Goal: Task Accomplishment & Management: Manage account settings

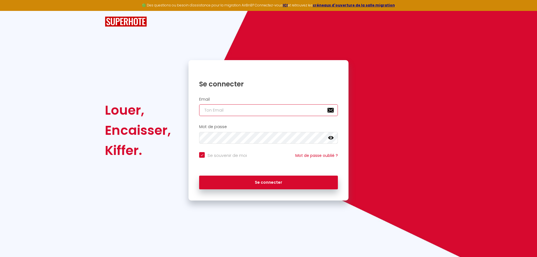
click at [233, 110] on input "email" at bounding box center [268, 110] width 139 height 12
type input "s"
checkbox input "true"
type input "so"
checkbox input "true"
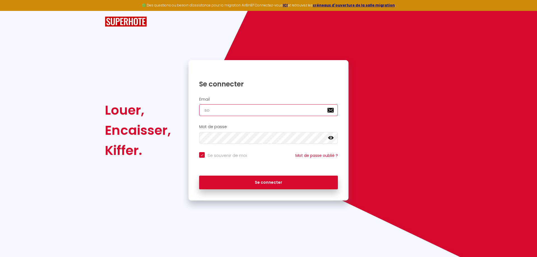
type input "sor"
checkbox input "true"
type input "sore"
checkbox input "true"
type input "sorem"
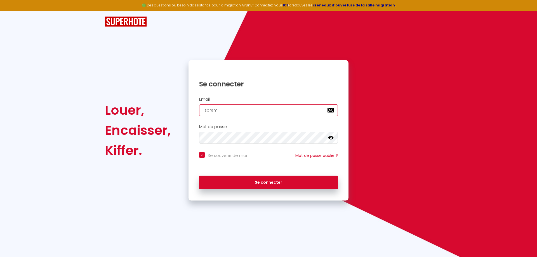
checkbox input "true"
type input "sorem."
checkbox input "true"
type input "sorem.j"
checkbox input "true"
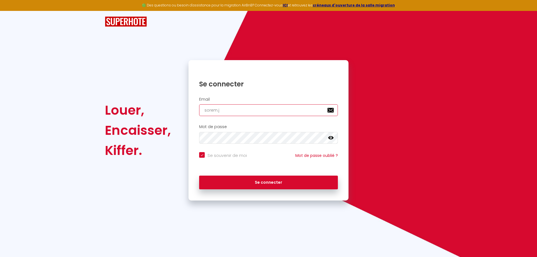
type input "sorem.jl"
checkbox input "true"
type input "sorem.jle"
checkbox input "true"
type input "sorem.jle6"
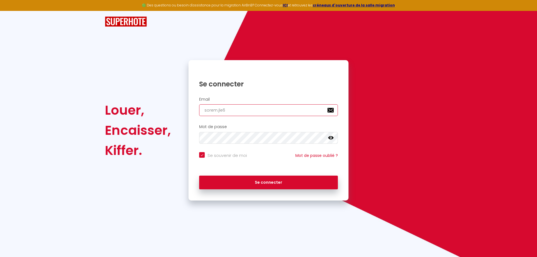
checkbox input "true"
type input "sorem.jle66"
checkbox input "true"
type input "sorem.jle66Q"
checkbox input "true"
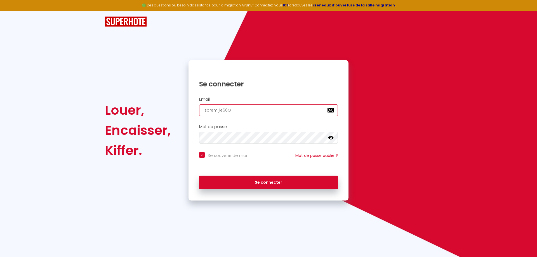
type input "sorem.jle66"
checkbox input "true"
type input "sorem.jle66@"
checkbox input "true"
type input "sorem.jle66@g"
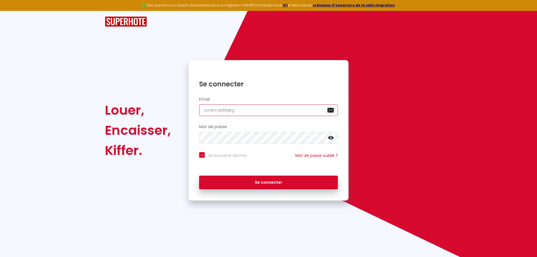
checkbox input "true"
type input "sorem.jle66@gm"
checkbox input "true"
type input "sorem.jle66@gma"
checkbox input "true"
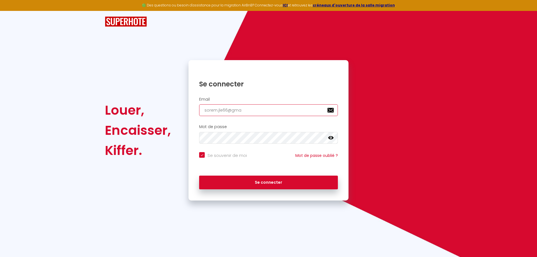
type input "sorem.jle66@gmai"
checkbox input "true"
type input "[EMAIL_ADDRESS]"
checkbox input "true"
type input "[EMAIL_ADDRESS]."
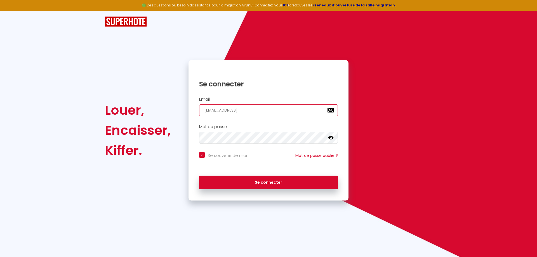
checkbox input "true"
type input "sorem.jle66@gmail.c"
checkbox input "true"
type input "[EMAIL_ADDRESS][DOMAIN_NAME]"
checkbox input "true"
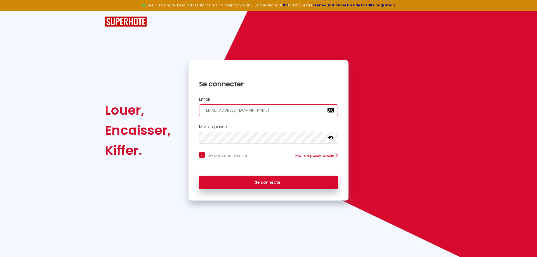
type input "[EMAIL_ADDRESS][DOMAIN_NAME]"
checkbox input "true"
type input "[EMAIL_ADDRESS][DOMAIN_NAME]"
click at [199, 176] on button "Se connecter" at bounding box center [268, 183] width 139 height 14
checkbox input "true"
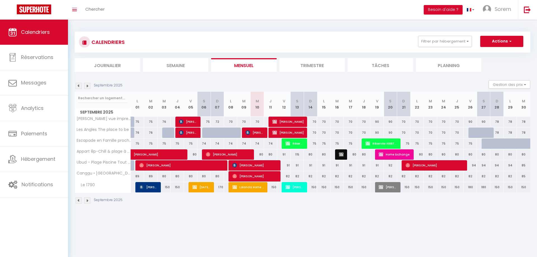
click at [313, 123] on div "70" at bounding box center [310, 122] width 13 height 10
type input "70"
type input "Dim 14 Septembre 2025"
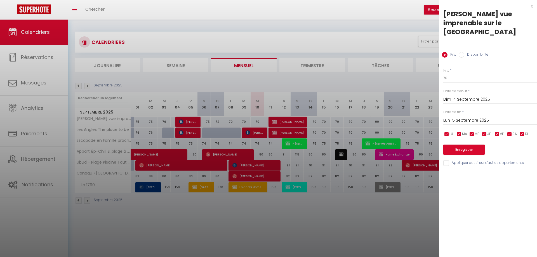
click at [453, 119] on input "Lun 15 Septembre 2025" at bounding box center [490, 120] width 94 height 7
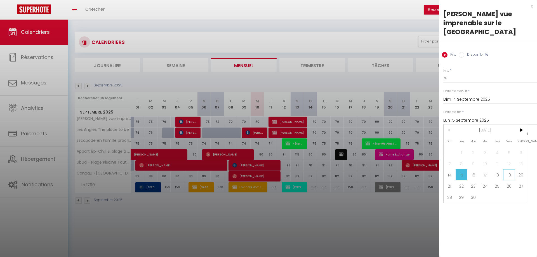
click at [506, 178] on span "19" at bounding box center [509, 174] width 12 height 11
type input "Ven 19 Septembre 2025"
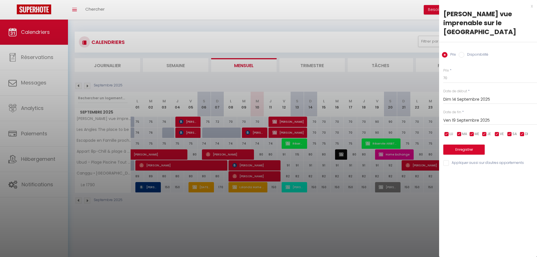
click at [449, 166] on div "Appliquer aussi sur d'autres appartements" at bounding box center [490, 163] width 94 height 6
click at [458, 78] on input "70" at bounding box center [490, 78] width 94 height 10
type input "71"
click at [459, 154] on button "Enregistrer" at bounding box center [463, 150] width 41 height 10
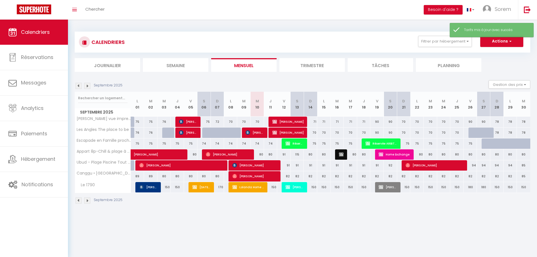
click at [315, 123] on div "71" at bounding box center [310, 122] width 13 height 10
type input "71"
type input "Dim 14 Septembre 2025"
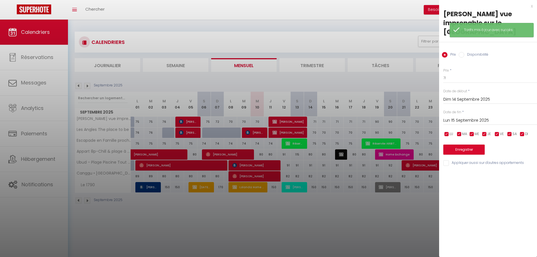
click at [460, 121] on input "Lun 15 Septembre 2025" at bounding box center [490, 120] width 94 height 7
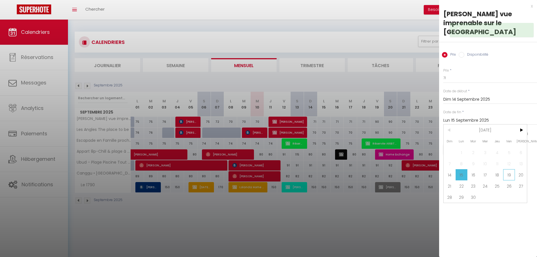
click at [505, 177] on span "19" at bounding box center [509, 174] width 12 height 11
type input "Ven 19 Septembre 2025"
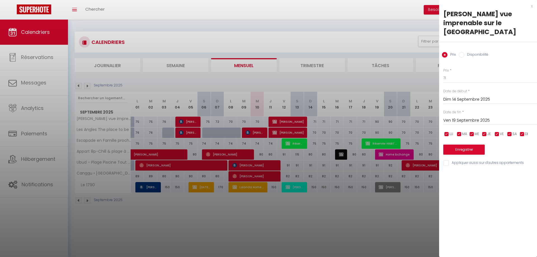
click at [446, 162] on input "Appliquer aussi sur d'autres appartements" at bounding box center [490, 163] width 94 height 6
checkbox input "true"
click at [458, 151] on button "Enregistrer" at bounding box center [463, 150] width 41 height 10
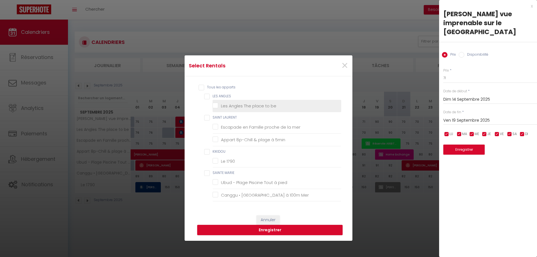
click at [233, 107] on be "Les Angles The place to be" at bounding box center [277, 106] width 129 height 6
checkbox be "true"
checkbox ANGLES "true"
checkbox mer "false"
checkbox 5min "false"
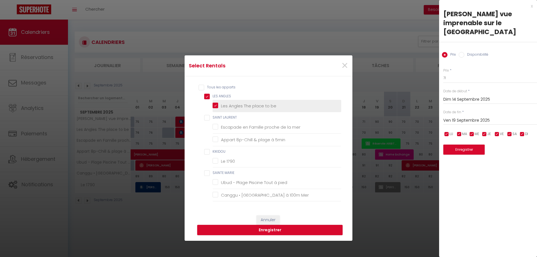
checkbox 1790 "false"
checkbox pied "false"
checkbox Mer "false"
click at [294, 233] on button "Enregistrer" at bounding box center [269, 230] width 145 height 11
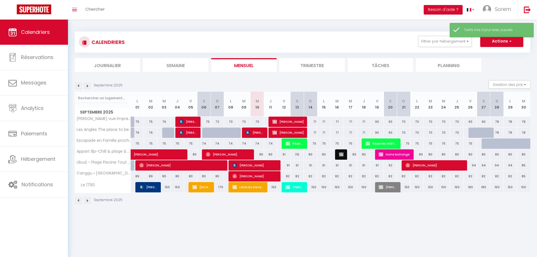
click at [402, 122] on div "70" at bounding box center [403, 122] width 13 height 10
type input "70"
type input "Dim 21 Septembre 2025"
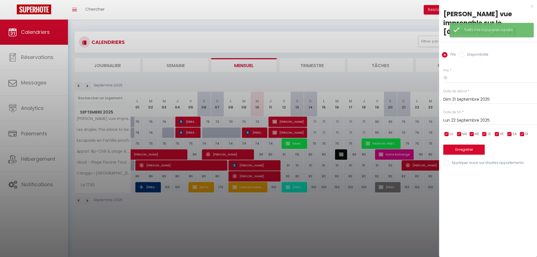
click at [459, 121] on input "Lun 22 Septembre 2025" at bounding box center [490, 120] width 94 height 7
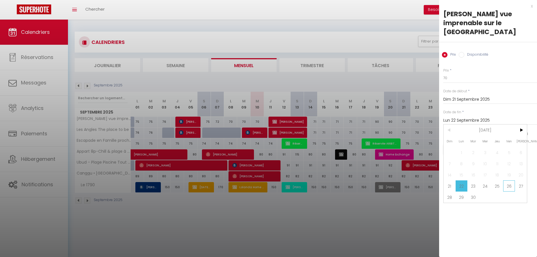
click at [506, 187] on span "26" at bounding box center [509, 185] width 12 height 11
type input "Ven 26 Septembre 2025"
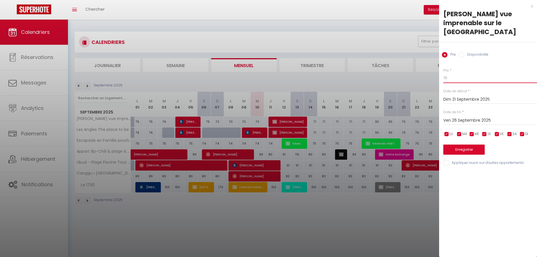
click at [462, 75] on input "70" at bounding box center [490, 78] width 94 height 10
type input "71"
click at [457, 163] on input "Appliquer aussi sur d'autres appartements" at bounding box center [490, 163] width 94 height 6
checkbox input "true"
click at [463, 151] on button "Enregistrer" at bounding box center [463, 150] width 41 height 10
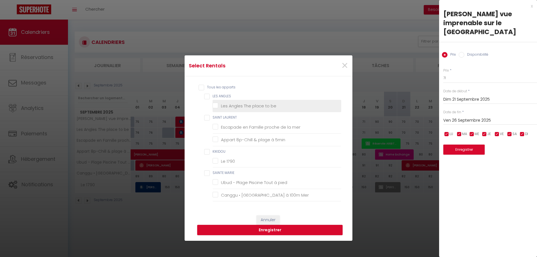
click at [248, 108] on be "Les Angles The place to be" at bounding box center [277, 106] width 129 height 6
checkbox be "true"
checkbox ANGLES "true"
checkbox mer "false"
checkbox 5min "false"
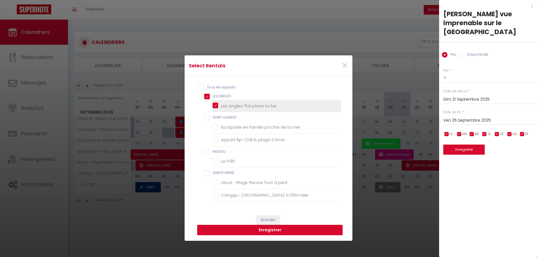
checkbox 1790 "false"
checkbox pied "false"
checkbox Mer "false"
click at [266, 229] on button "Enregistrer" at bounding box center [269, 230] width 145 height 11
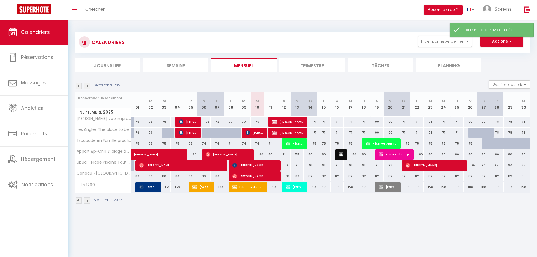
click at [499, 123] on div "78" at bounding box center [496, 122] width 13 height 10
type input "78"
type input "Dim 28 Septembre 2025"
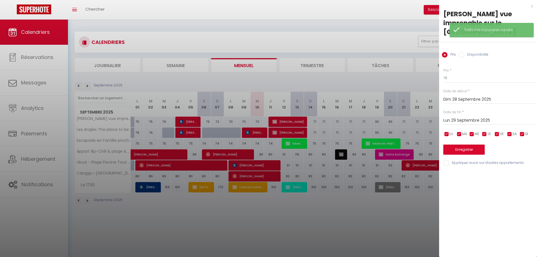
click at [462, 122] on input "Lun 29 Septembre 2025" at bounding box center [490, 120] width 94 height 7
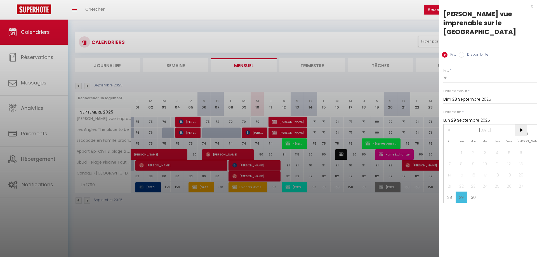
click at [521, 130] on span ">" at bounding box center [521, 130] width 12 height 11
click at [506, 154] on span "3" at bounding box center [509, 152] width 12 height 11
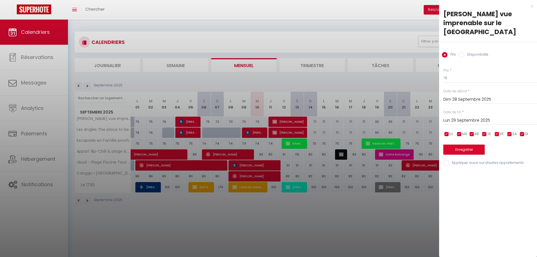
type input "Ven 03 Octobre 2025"
click at [451, 79] on input "78" at bounding box center [490, 78] width 94 height 10
type input "75"
click at [449, 164] on input "Appliquer aussi sur d'autres appartements" at bounding box center [490, 163] width 94 height 6
checkbox input "true"
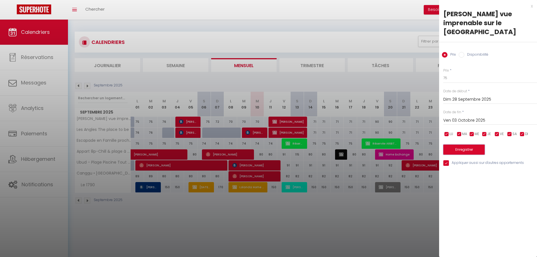
click at [460, 151] on button "Enregistrer" at bounding box center [463, 150] width 41 height 10
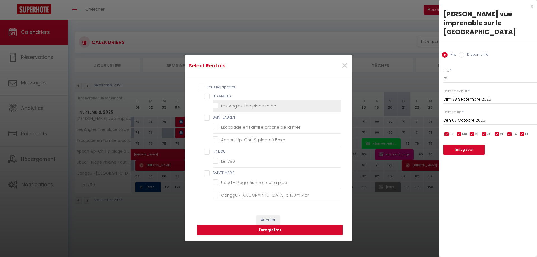
click at [249, 107] on be "Les Angles The place to be" at bounding box center [277, 106] width 129 height 6
checkbox be "true"
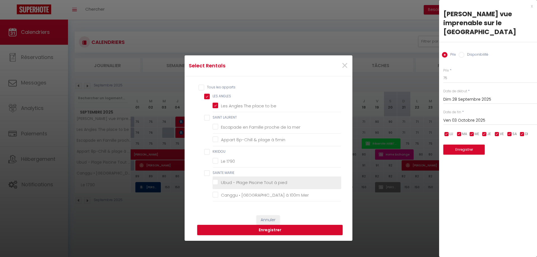
checkbox ANGLES "true"
checkbox mer "false"
checkbox 5min "false"
checkbox 1790 "false"
checkbox pied "false"
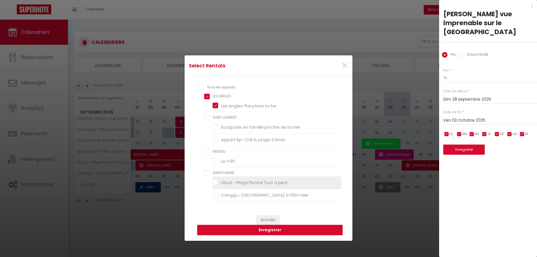
checkbox Mer "false"
click at [287, 231] on button "Enregistrer" at bounding box center [269, 230] width 145 height 11
